Goal: Find specific page/section: Find specific page/section

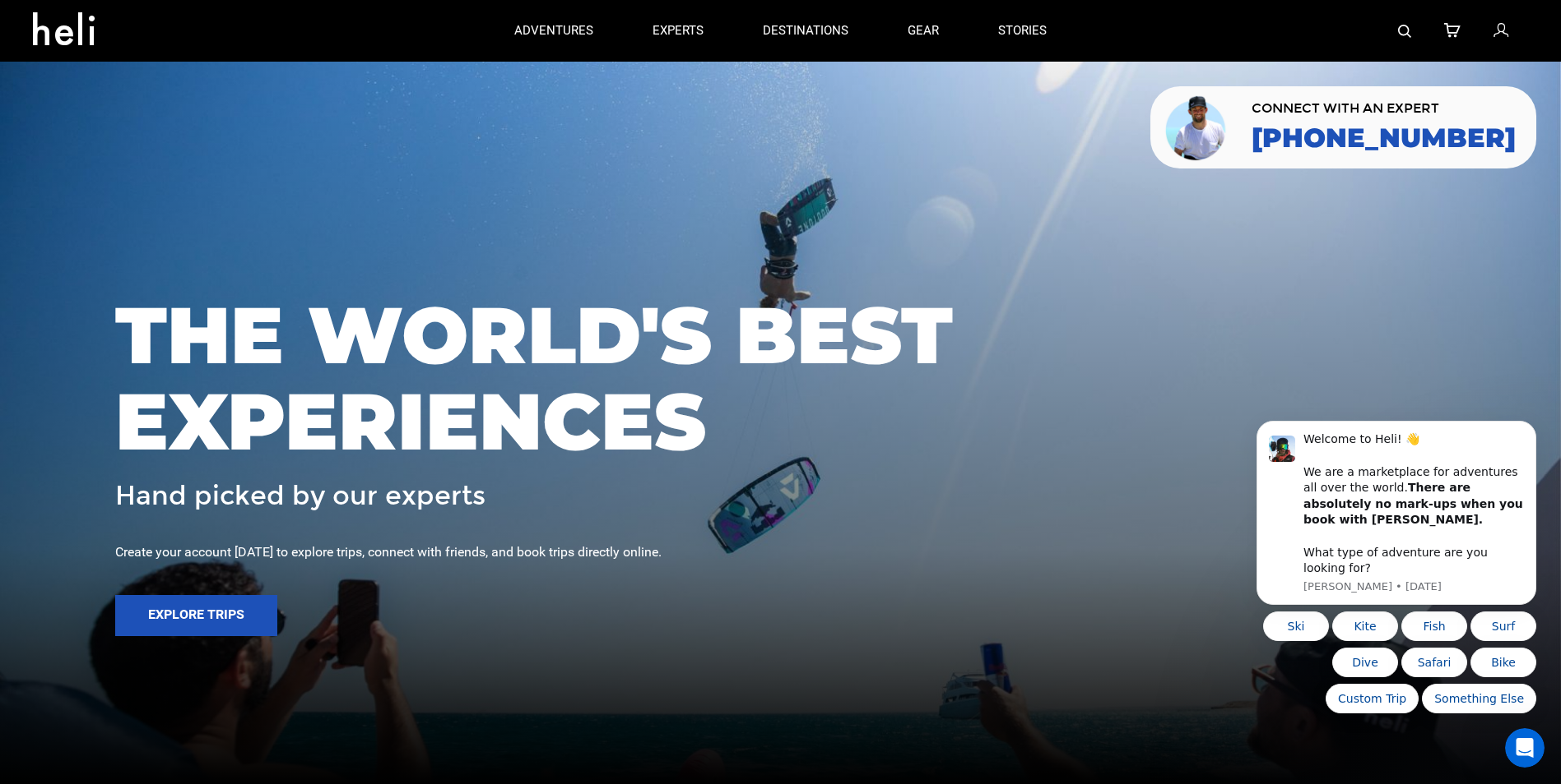
click at [1500, 34] on icon at bounding box center [1500, 31] width 15 height 21
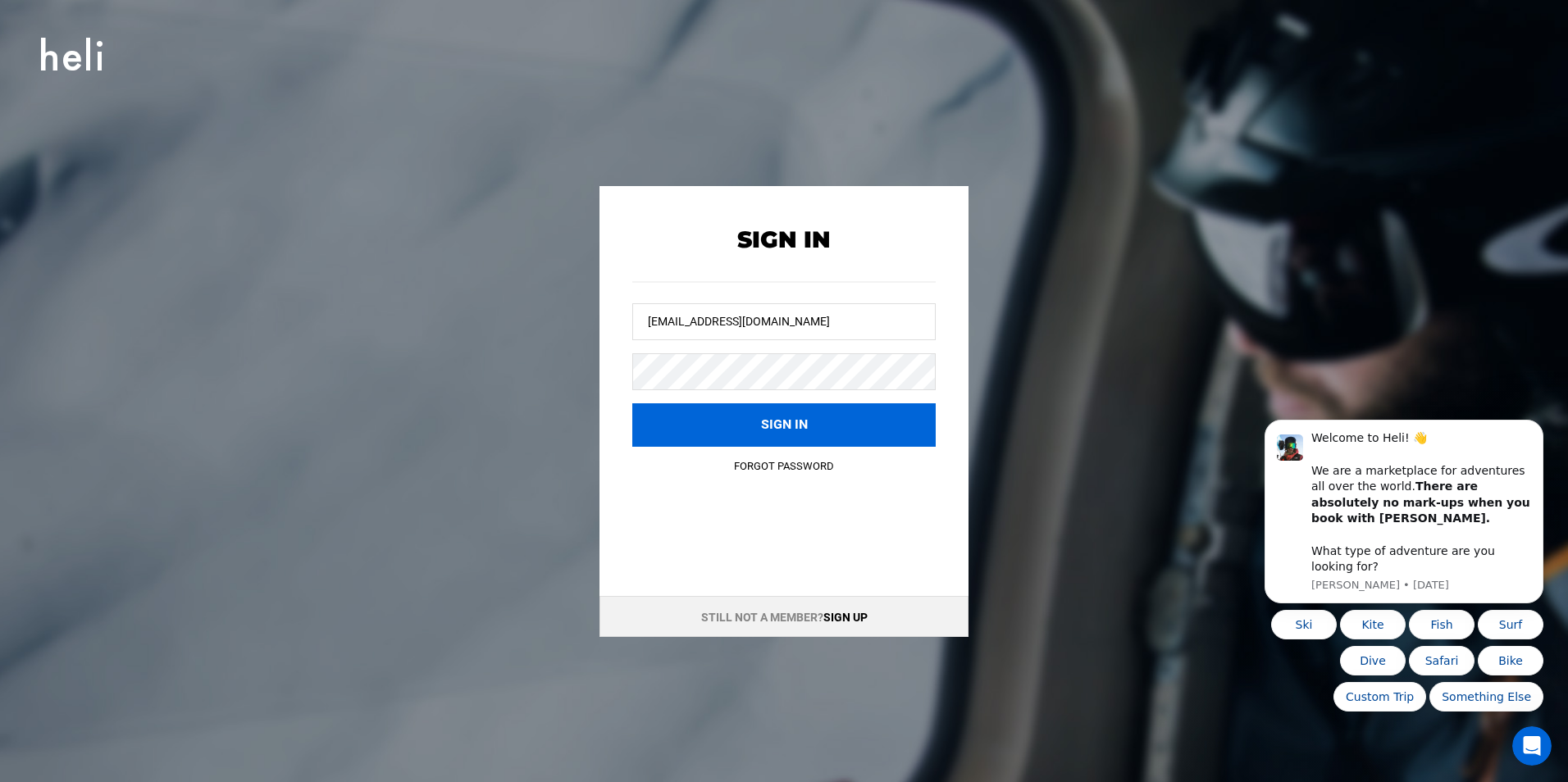
click at [842, 432] on button "Sign in" at bounding box center [783, 425] width 303 height 44
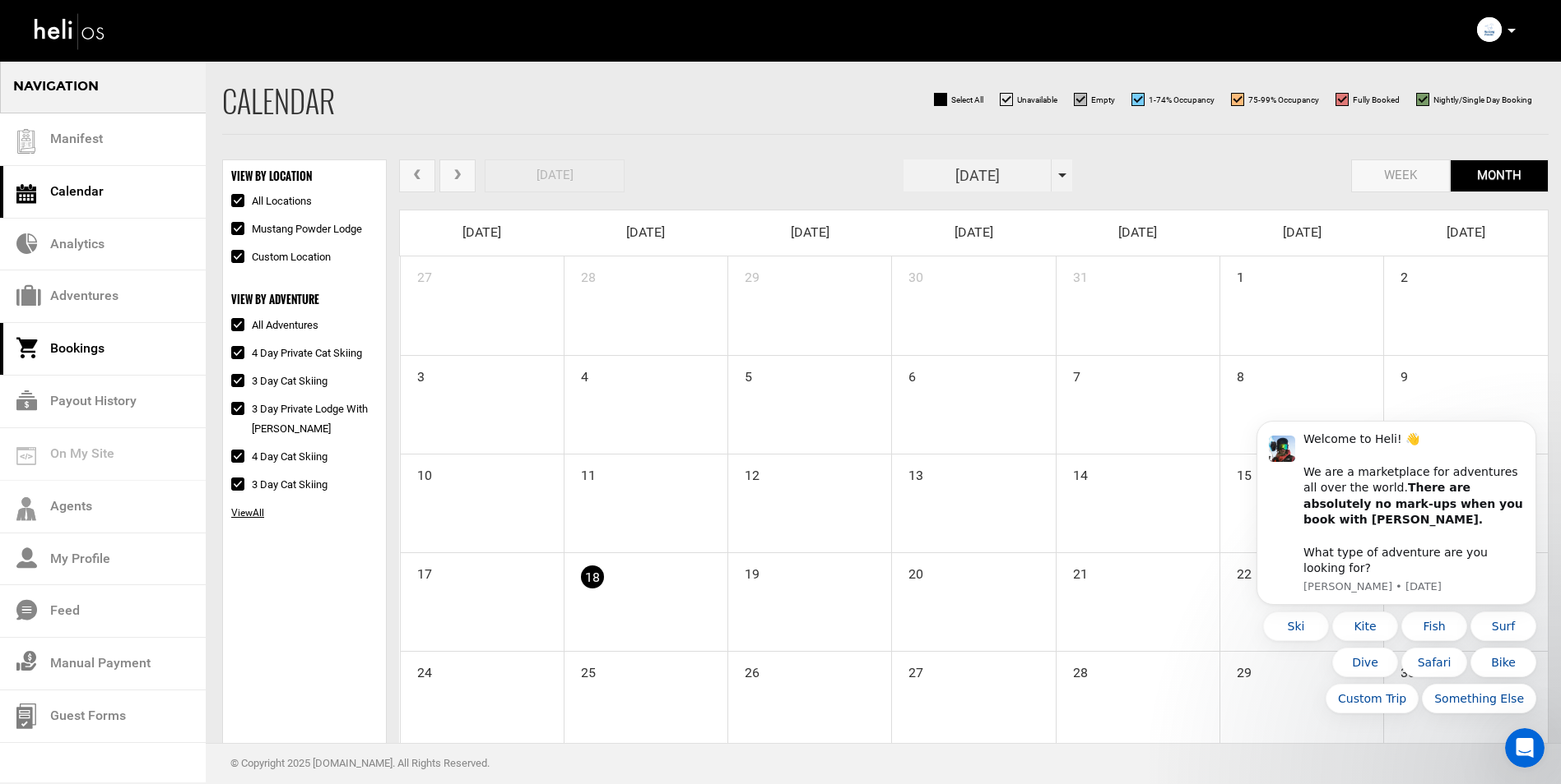
click at [52, 350] on link "Bookings" at bounding box center [103, 349] width 205 height 53
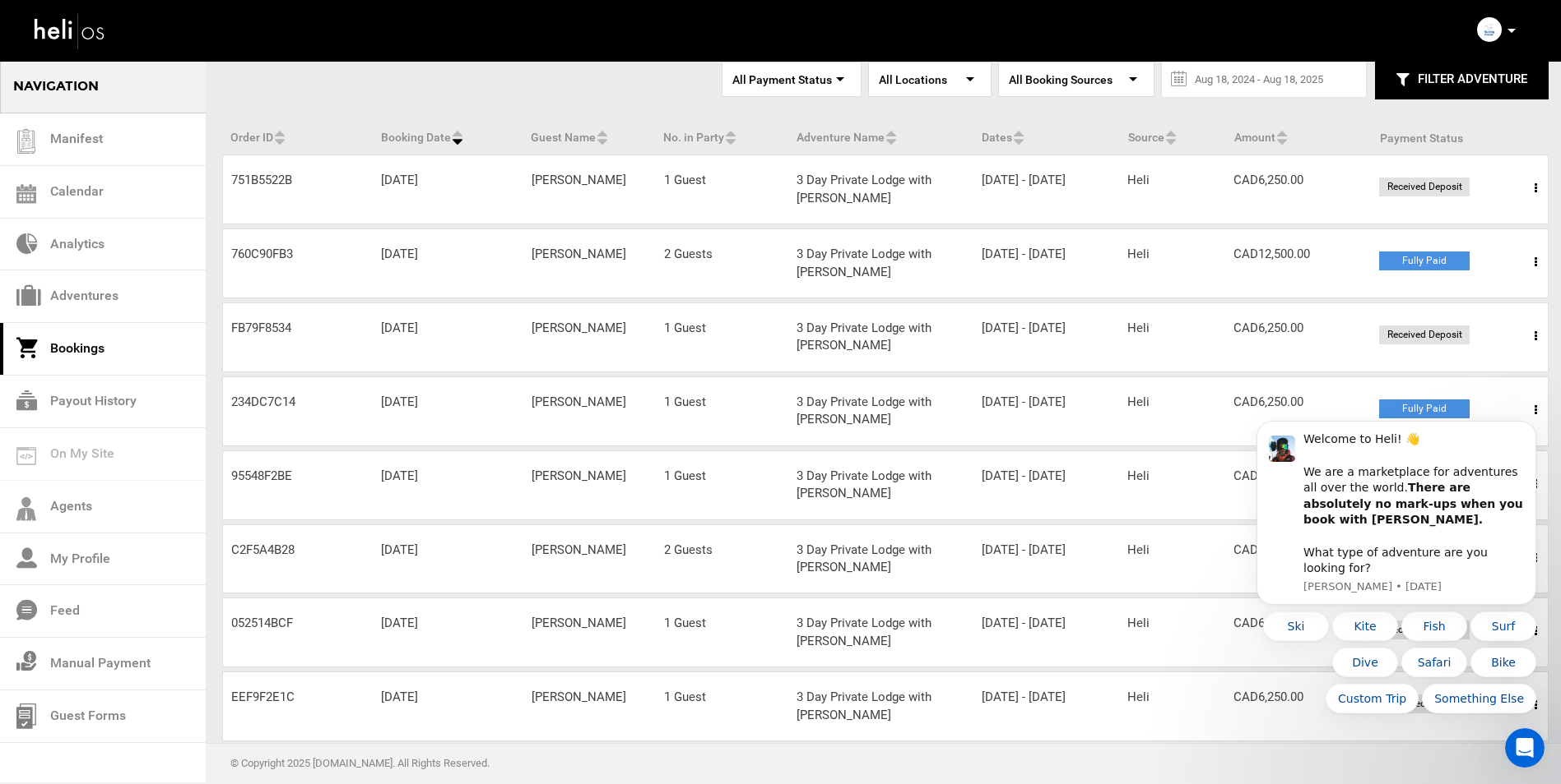
scroll to position [322, 0]
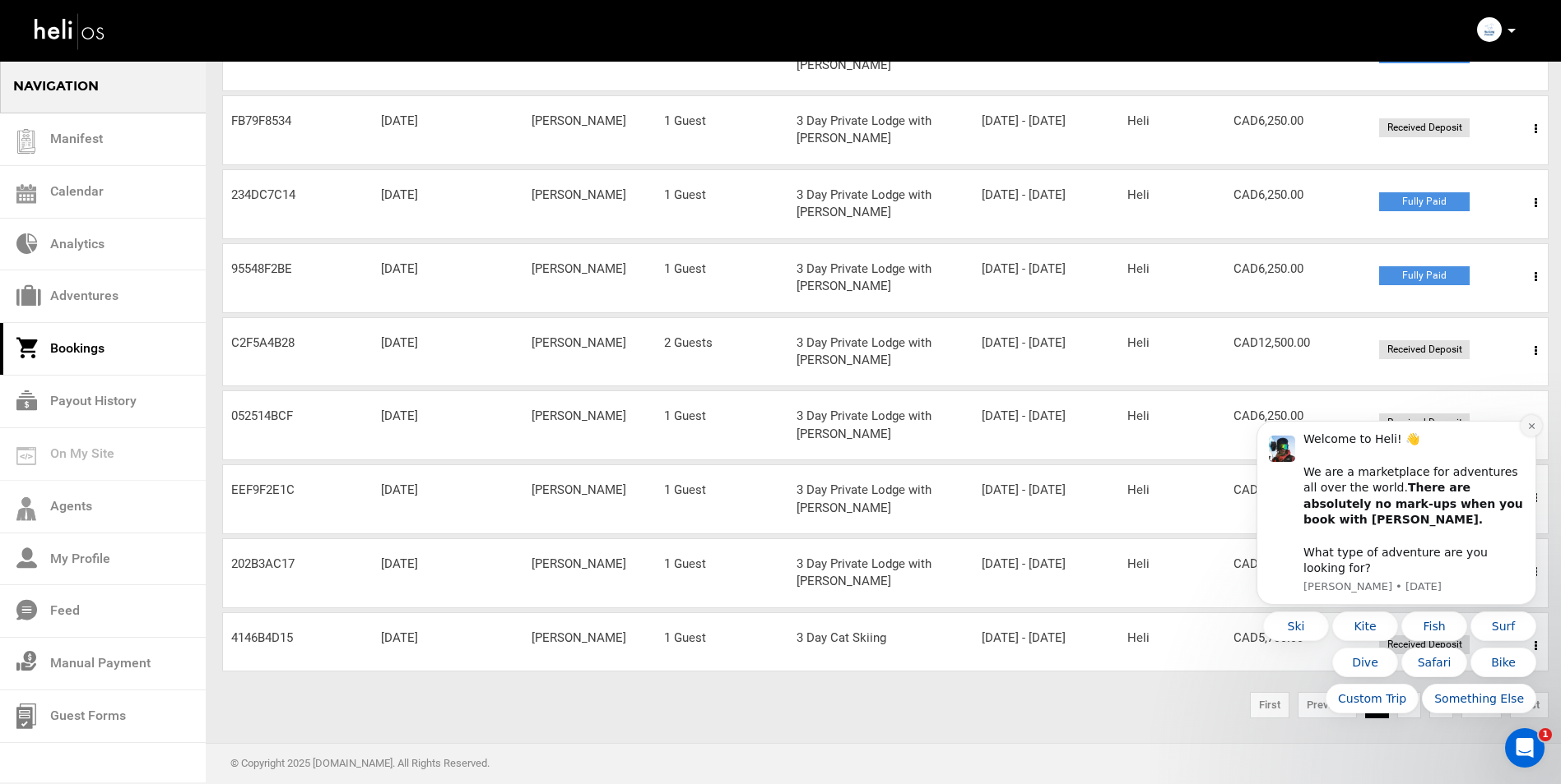
click at [1527, 430] on icon "Dismiss notification" at bounding box center [1531, 425] width 9 height 9
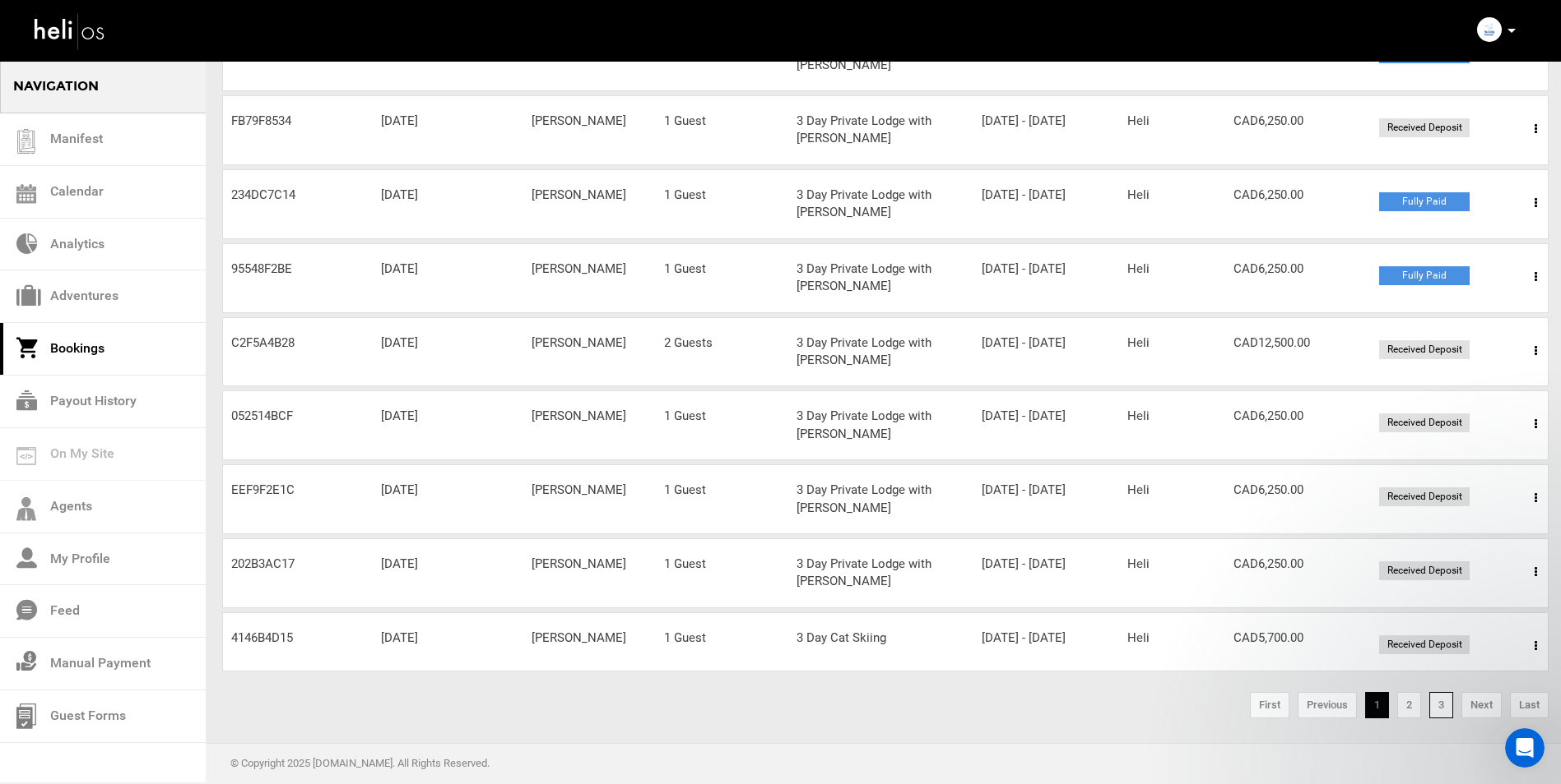
click at [1444, 700] on link "3" at bounding box center [1441, 705] width 24 height 26
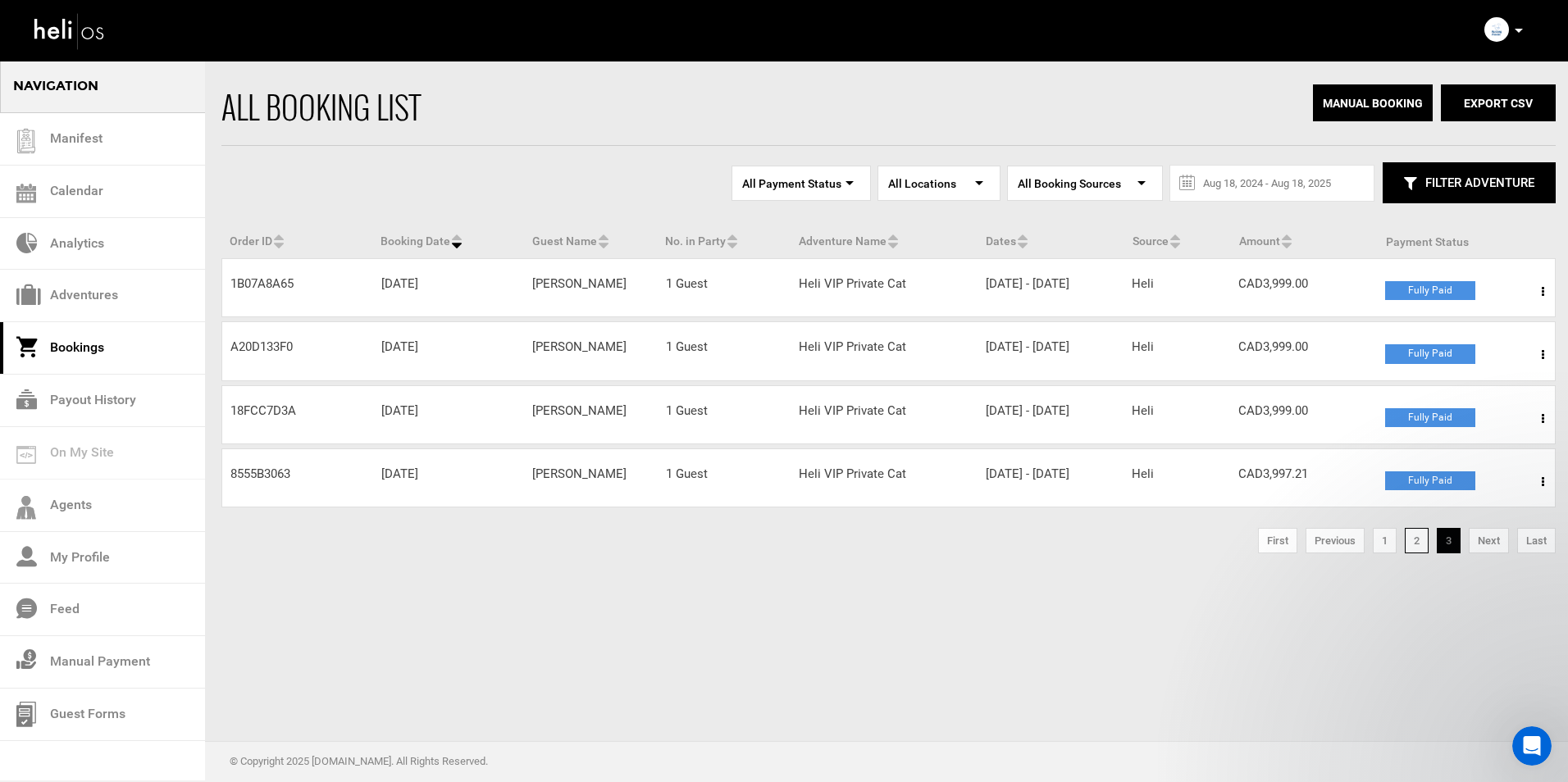
click at [1416, 554] on link "2" at bounding box center [1417, 542] width 24 height 26
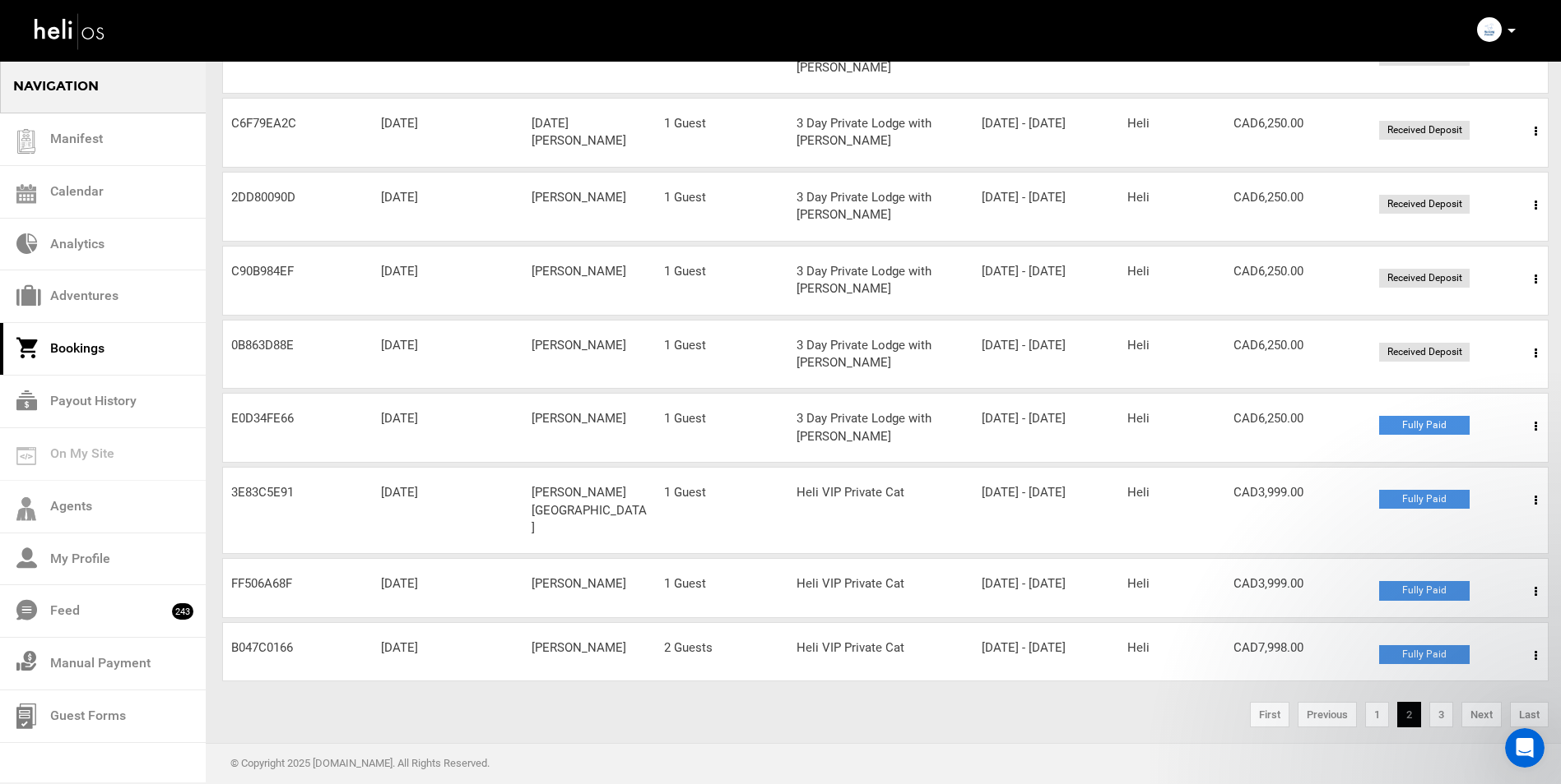
scroll to position [322, 0]
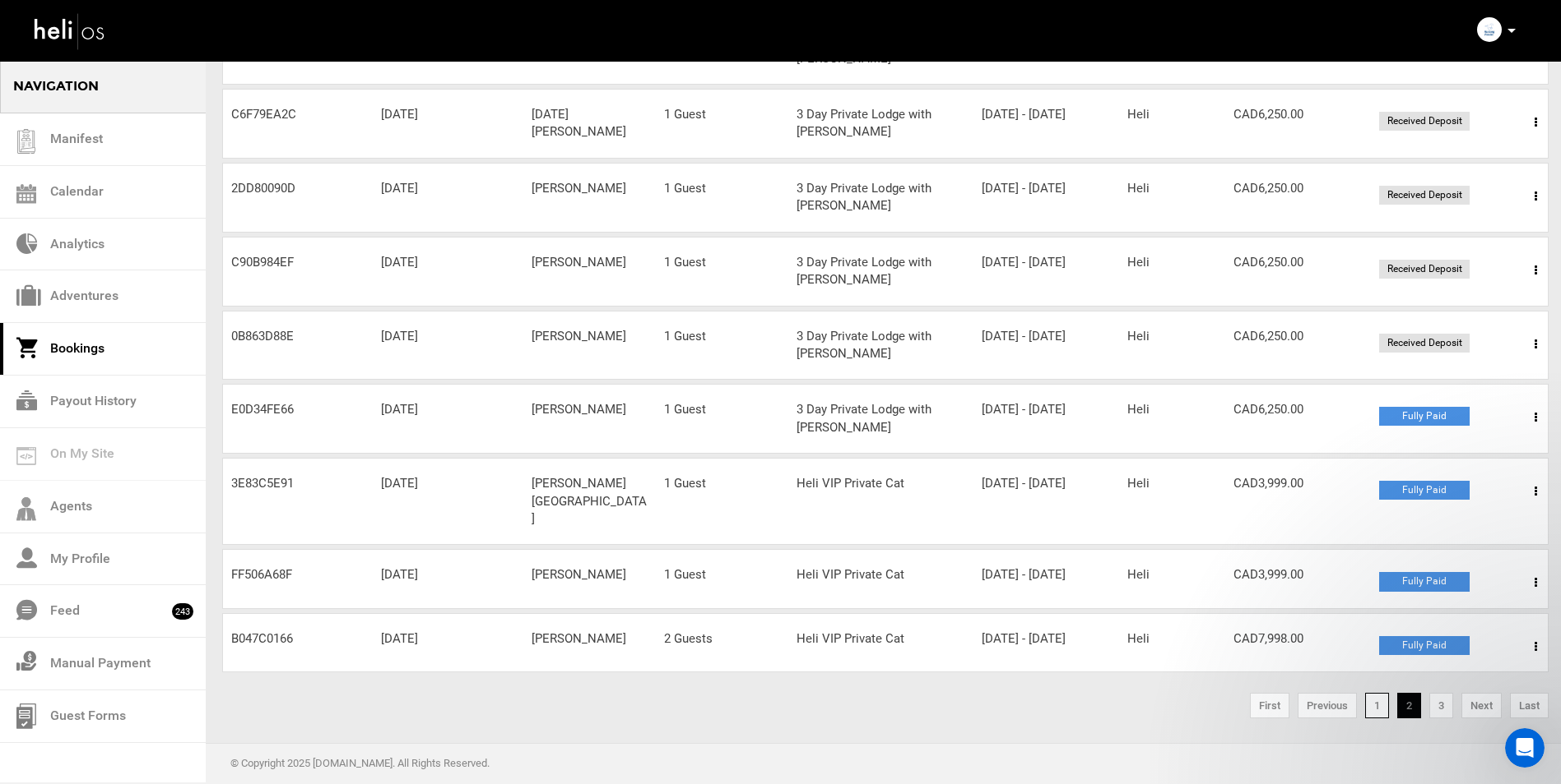
click at [1383, 708] on link "1" at bounding box center [1377, 706] width 24 height 26
